Goal: Task Accomplishment & Management: Manage account settings

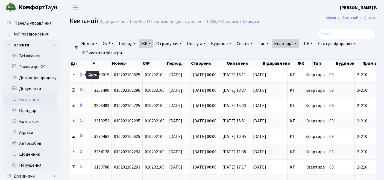
select select "25"
click at [36, 109] on link "Орендарі" at bounding box center [30, 110] width 55 height 11
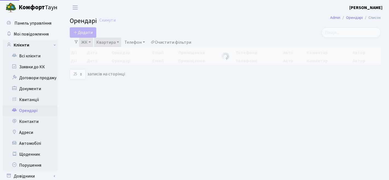
select select "25"
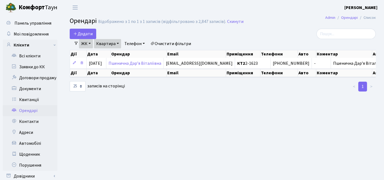
click at [181, 40] on link "Очистити фільтри" at bounding box center [170, 43] width 45 height 9
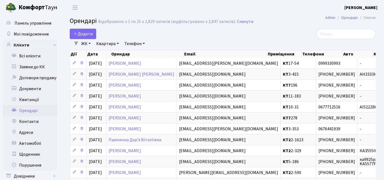
click at [87, 42] on link "ЖК" at bounding box center [86, 43] width 14 height 9
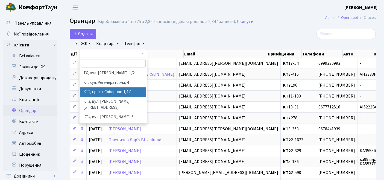
click at [99, 92] on li "КТ2, просп. Соборності, 17" at bounding box center [113, 93] width 66 height 10
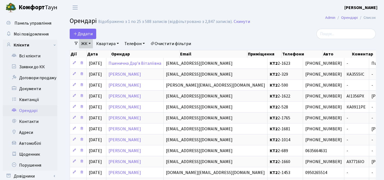
click at [108, 42] on link "Квартира" at bounding box center [107, 43] width 27 height 9
type input "2-1662"
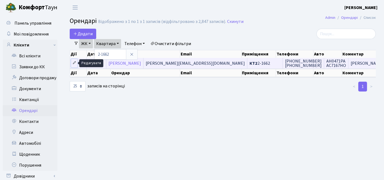
click at [72, 63] on icon at bounding box center [74, 63] width 4 height 4
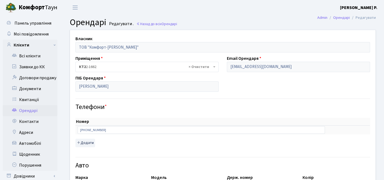
select select "1139"
select select "925"
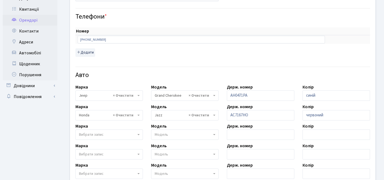
scroll to position [91, 0]
click at [137, 95] on span "× Jeep" at bounding box center [109, 95] width 68 height 10
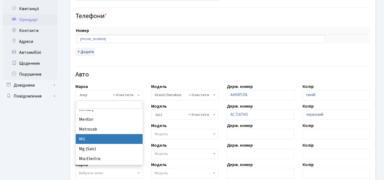
scroll to position [2914, 0]
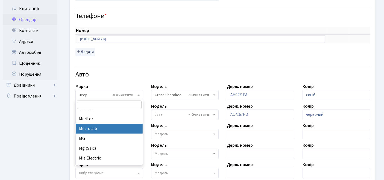
click at [111, 105] on input "search" at bounding box center [109, 105] width 65 height 8
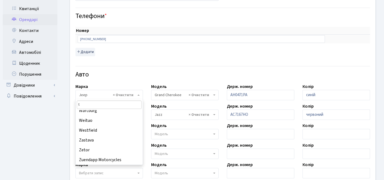
scroll to position [0, 0]
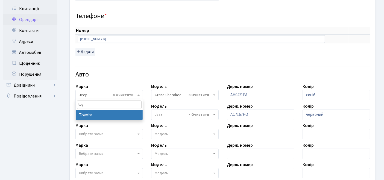
type input "toy"
select select "130"
select select
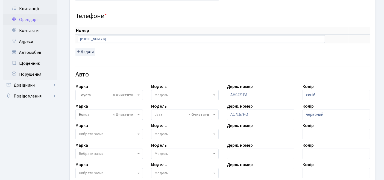
click at [190, 97] on span "Модель" at bounding box center [185, 95] width 68 height 10
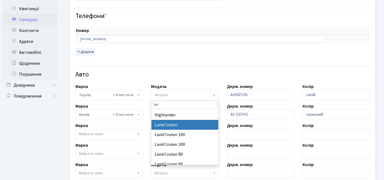
type input "lan"
select select "2341"
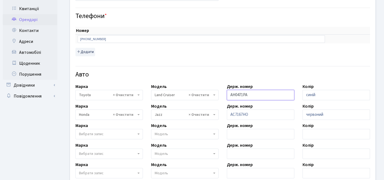
drag, startPoint x: 252, startPoint y: 95, endPoint x: 225, endPoint y: 95, distance: 27.6
click at [225, 95] on div "Держ. номер АН0471РА" at bounding box center [261, 91] width 76 height 17
paste input "0033НС"
type input "АІ0033НС"
drag, startPoint x: 326, startPoint y: 93, endPoint x: 284, endPoint y: 94, distance: 42.1
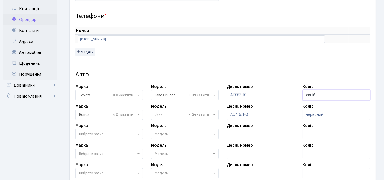
click at [284, 94] on div "Власник ТОВ "Комфорт-Таун Ріелт" Приміщення - <b>КТ2</b>&nbsp;&nbsp;&nbsp;2-166…" at bounding box center [223, 101] width 314 height 324
click at [284, 75] on h4 "Авто" at bounding box center [222, 75] width 295 height 8
click at [344, 93] on input "text" at bounding box center [337, 95] width 68 height 10
type input "чорний"
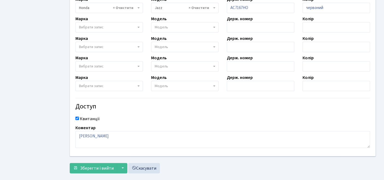
scroll to position [207, 0]
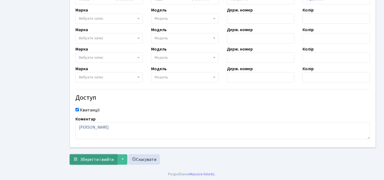
click at [97, 158] on span "Зберегти і вийти" at bounding box center [97, 160] width 34 height 6
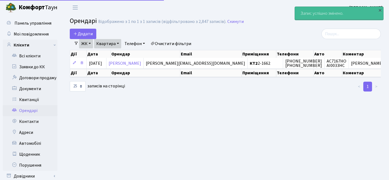
select select "25"
